Goal: Task Accomplishment & Management: Use online tool/utility

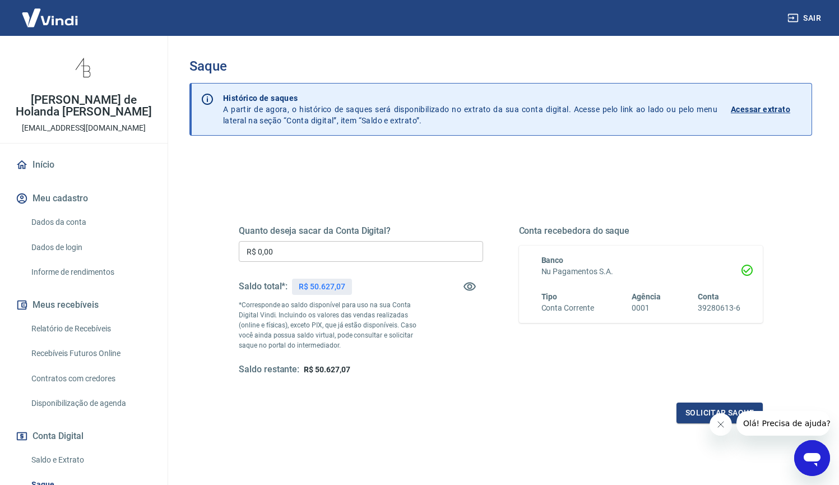
click at [335, 258] on input "R$ 0,00" at bounding box center [361, 251] width 244 height 21
type input "R$ 30.000,00"
click at [721, 428] on icon "Fechar mensagem da empresa" at bounding box center [720, 424] width 9 height 9
click at [700, 414] on button "Solicitar saque" at bounding box center [719, 412] width 86 height 21
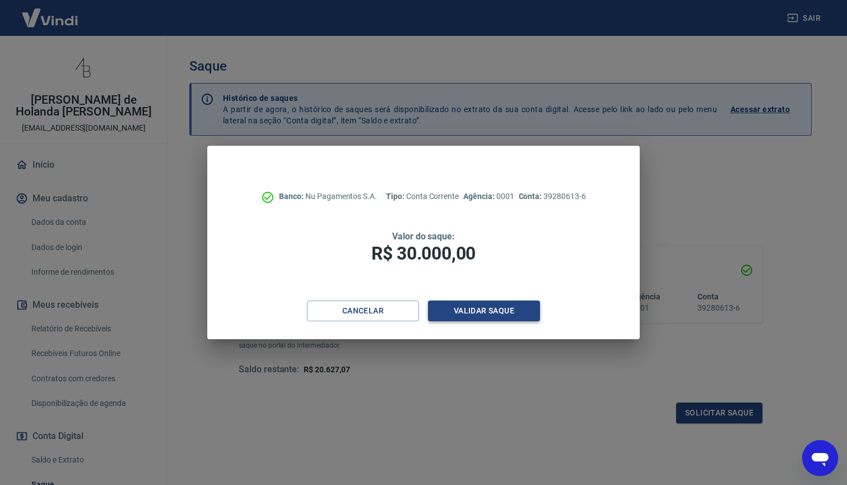
click at [489, 307] on button "Validar saque" at bounding box center [484, 310] width 112 height 21
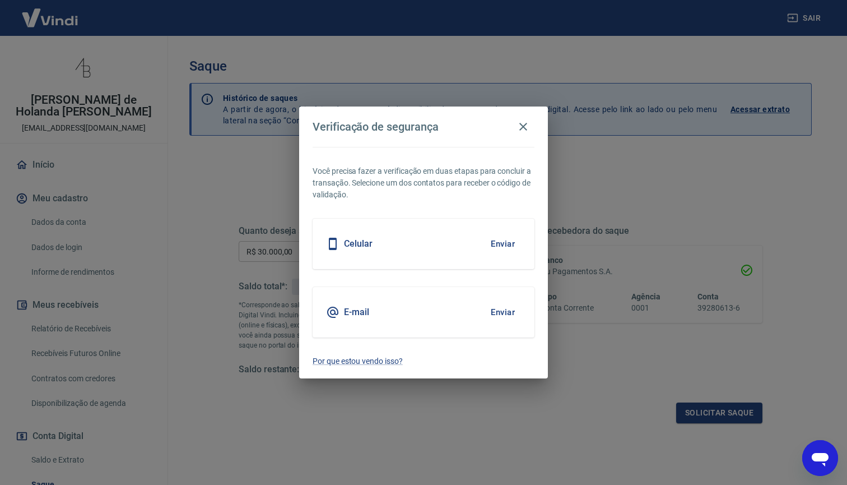
click at [516, 313] on button "Enviar" at bounding box center [503, 312] width 36 height 24
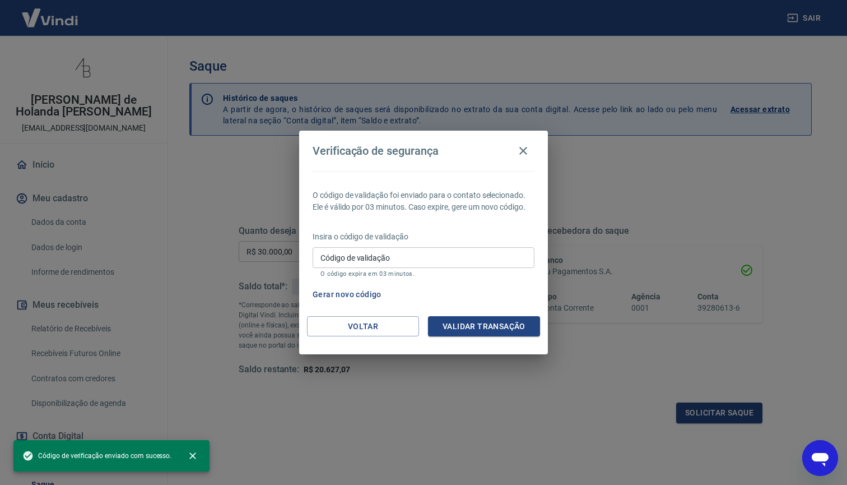
click at [395, 264] on input "Código de validação" at bounding box center [424, 257] width 222 height 21
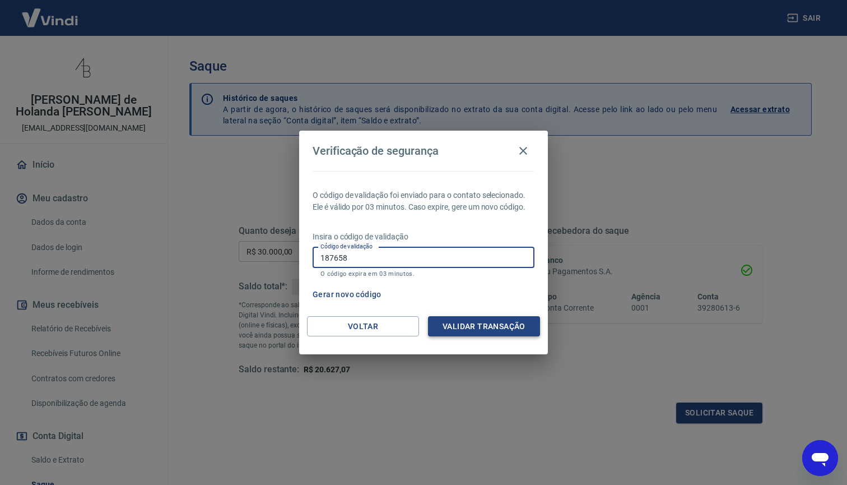
type input "187658"
click at [480, 327] on button "Validar transação" at bounding box center [484, 326] width 112 height 21
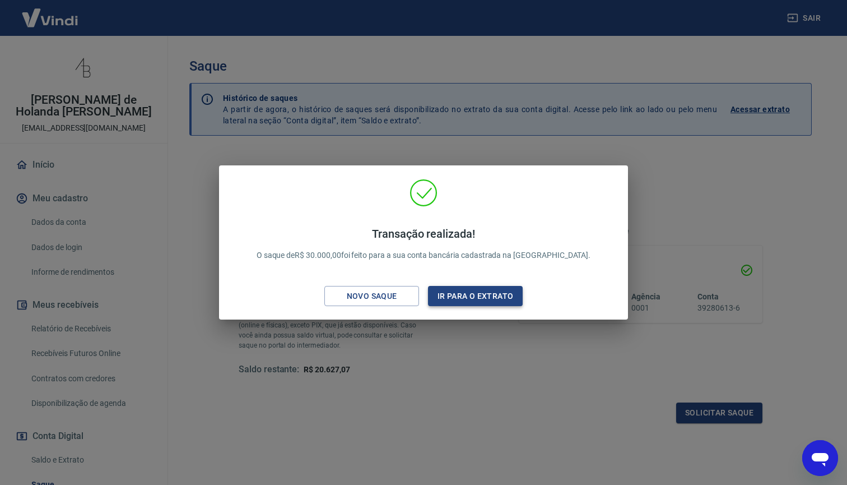
click at [475, 303] on button "Ir para o extrato" at bounding box center [475, 296] width 95 height 21
